Goal: Information Seeking & Learning: Check status

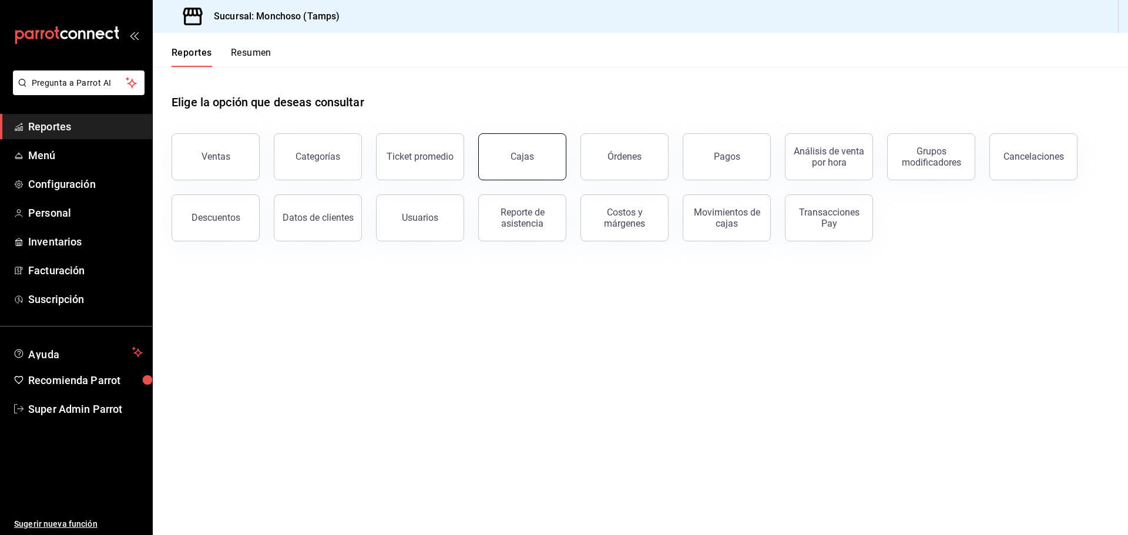
click at [529, 156] on div "Cajas" at bounding box center [522, 156] width 23 height 11
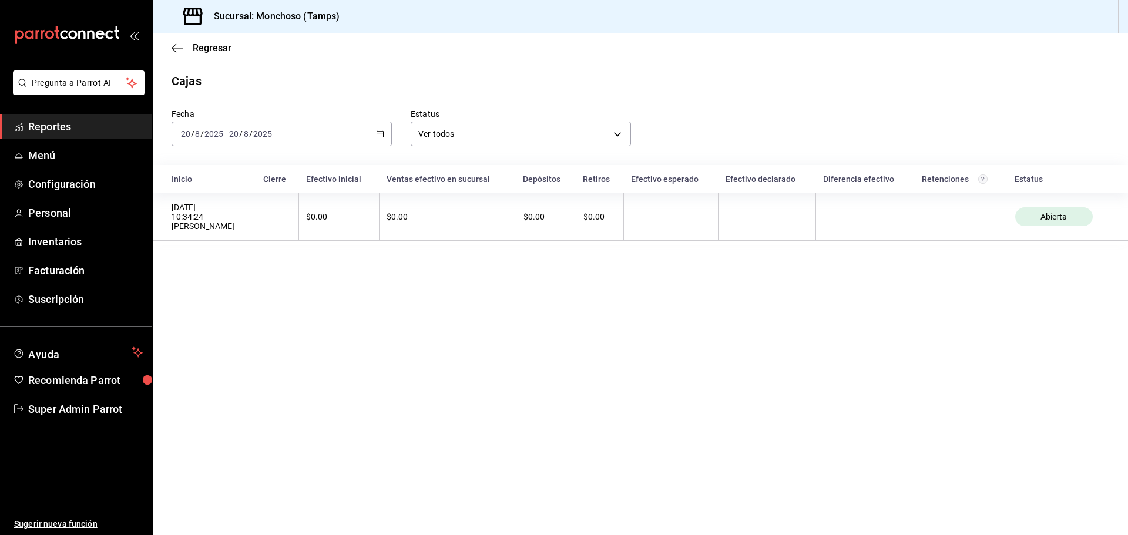
click at [311, 143] on div "[DATE] [DATE] - [DATE] [DATE]" at bounding box center [282, 134] width 220 height 25
click at [219, 192] on span "Ayer" at bounding box center [227, 196] width 91 height 12
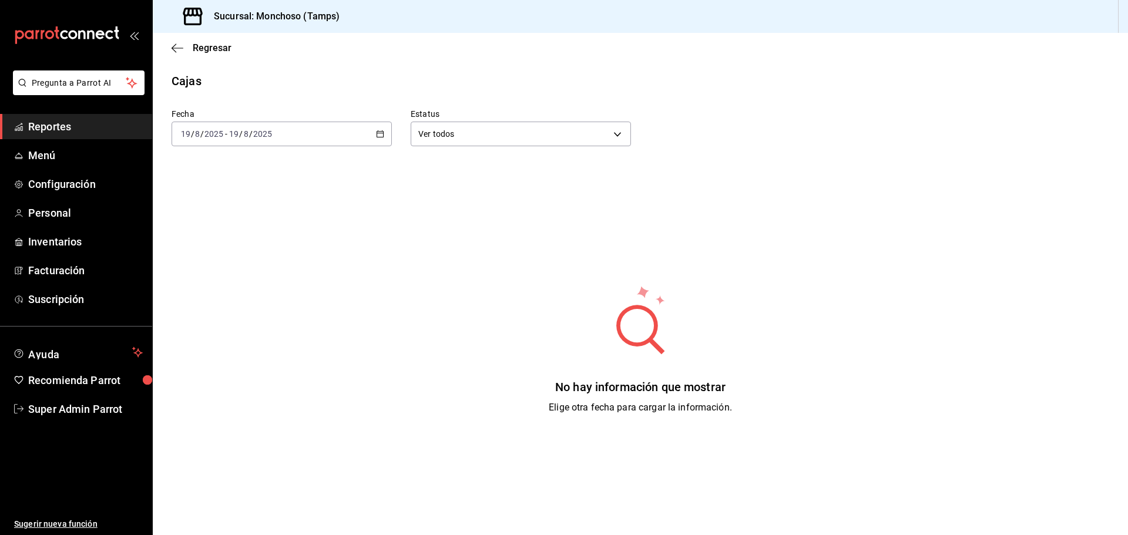
click at [322, 136] on div "[DATE] [DATE] - [DATE] [DATE]" at bounding box center [282, 134] width 220 height 25
click at [256, 220] on span "Semana actual" at bounding box center [227, 222] width 91 height 12
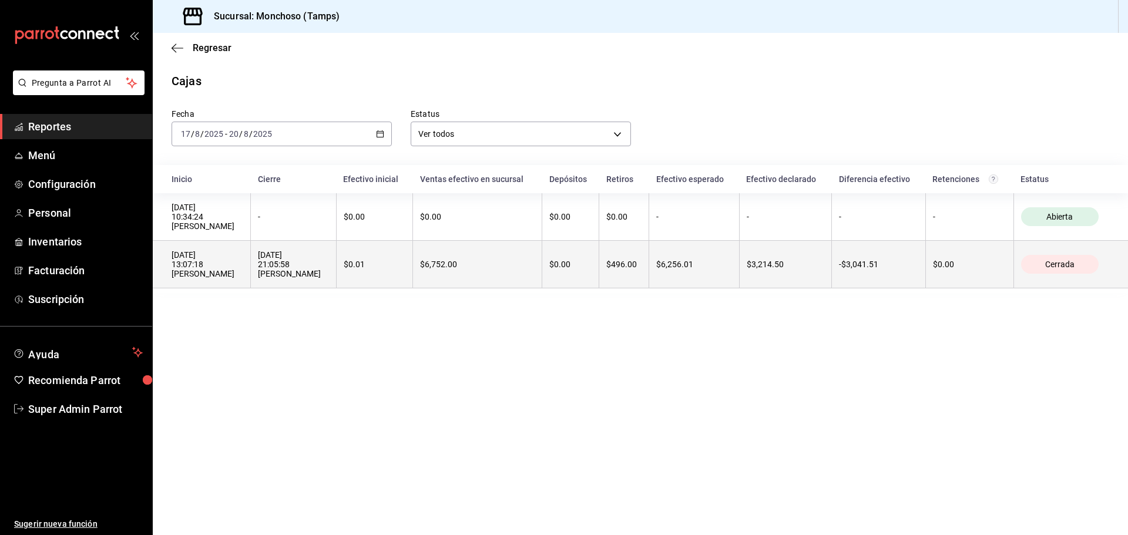
click at [263, 254] on div "[DATE] 21:05:58 [PERSON_NAME]" at bounding box center [293, 264] width 70 height 28
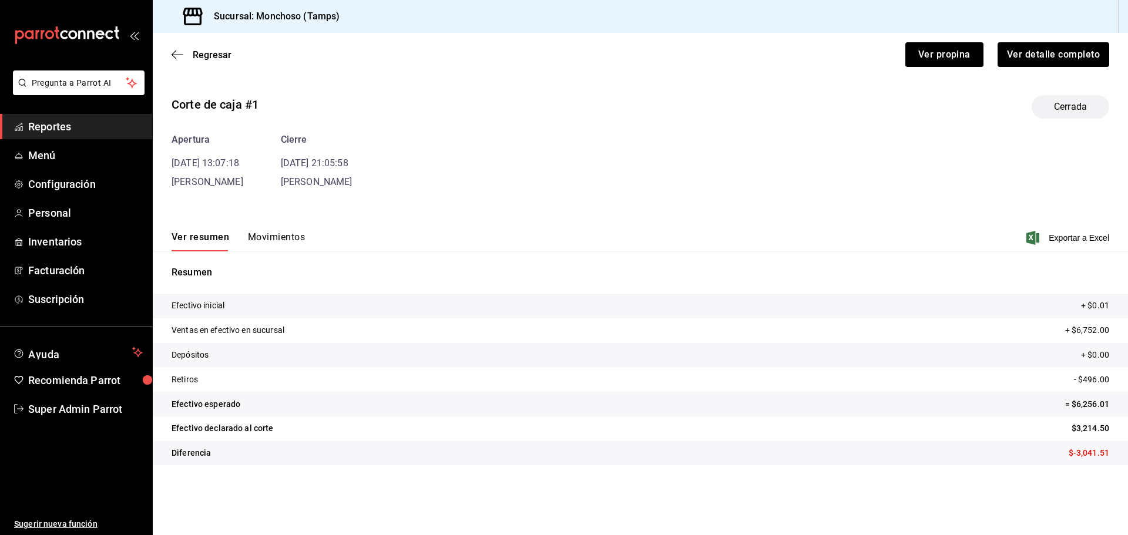
click at [304, 241] on button "Movimientos" at bounding box center [276, 241] width 57 height 20
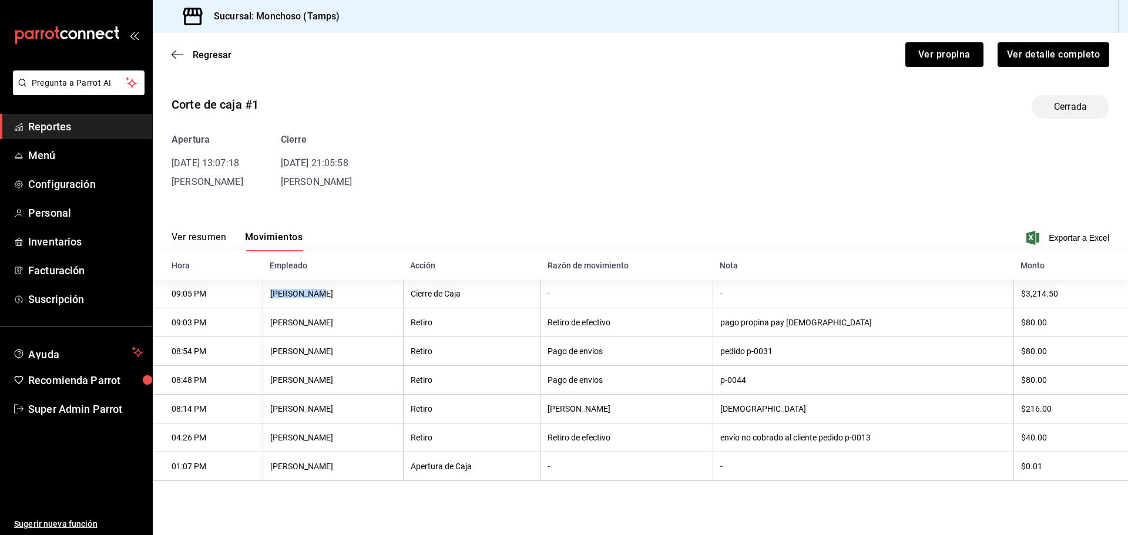
drag, startPoint x: 273, startPoint y: 294, endPoint x: 311, endPoint y: 294, distance: 37.6
click at [311, 294] on th "[PERSON_NAME]" at bounding box center [333, 294] width 140 height 29
copy th "[PERSON_NAME]"
click at [178, 50] on icon "button" at bounding box center [178, 54] width 12 height 11
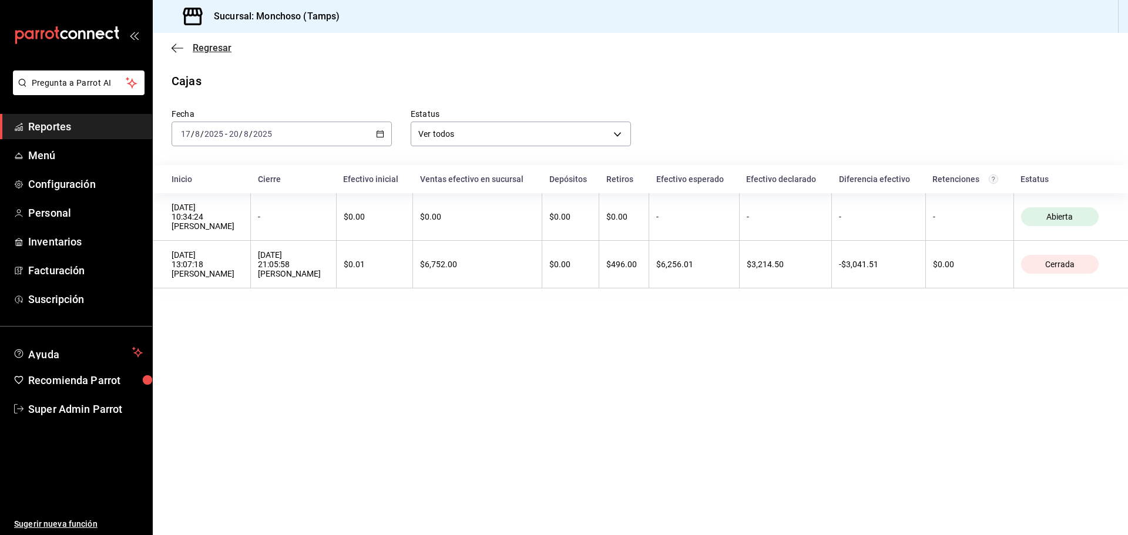
click at [179, 52] on icon "button" at bounding box center [178, 48] width 12 height 11
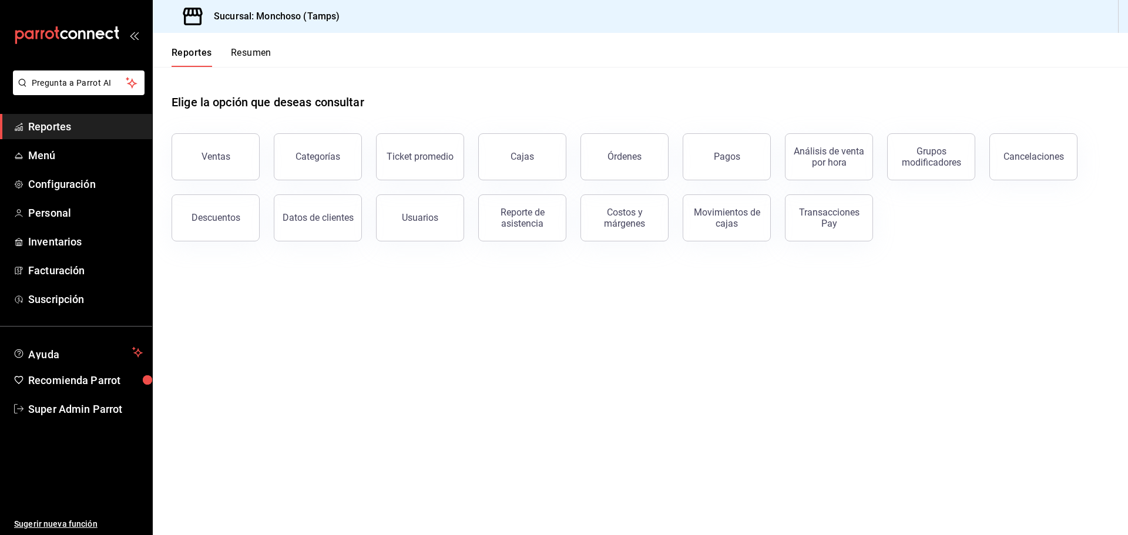
click at [95, 123] on span "Reportes" at bounding box center [85, 127] width 115 height 16
click at [646, 153] on button "Órdenes" at bounding box center [624, 156] width 88 height 47
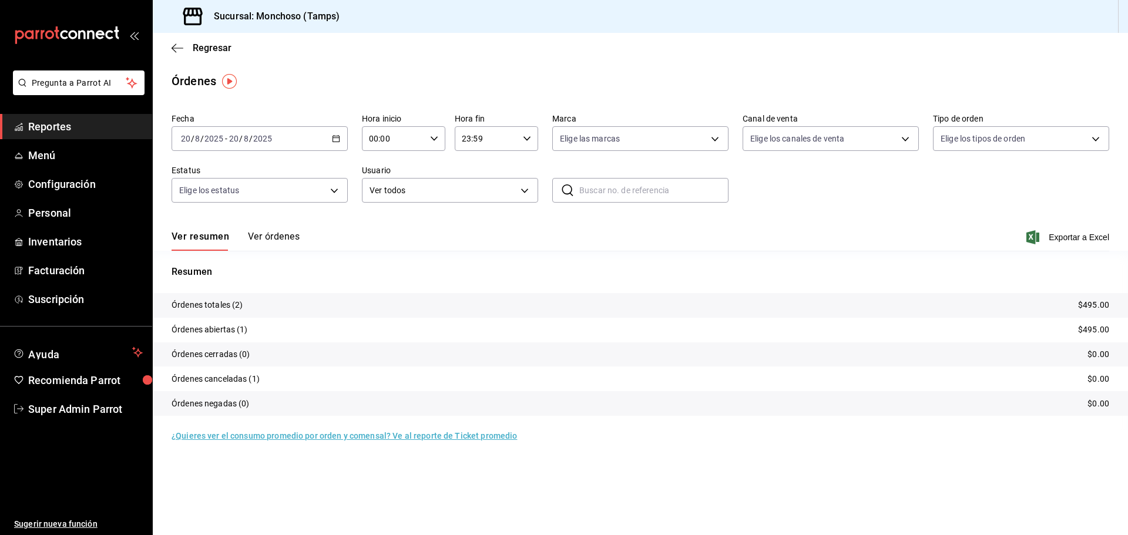
click at [273, 241] on button "Ver órdenes" at bounding box center [274, 241] width 52 height 20
